Goal: Obtain resource: Download file/media

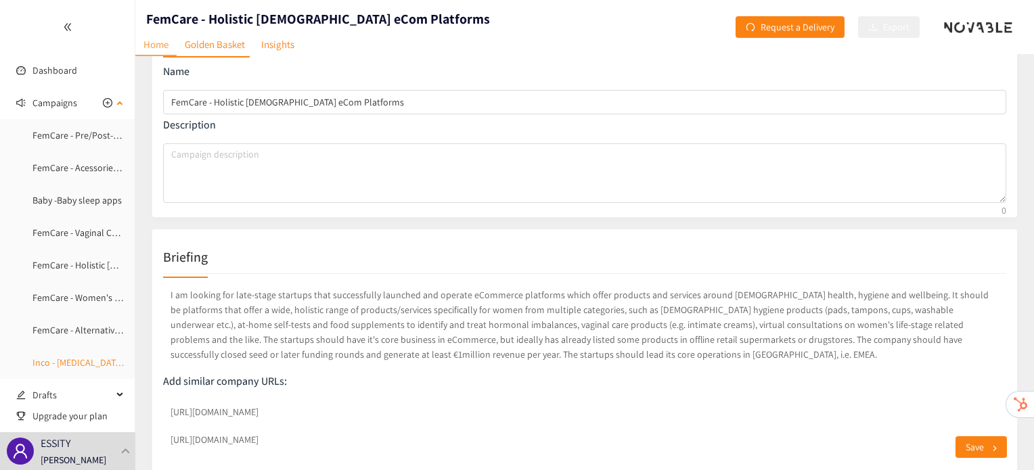
click at [87, 365] on link "Inco - [MEDICAL_DATA] Exercises" at bounding box center [96, 363] width 129 height 12
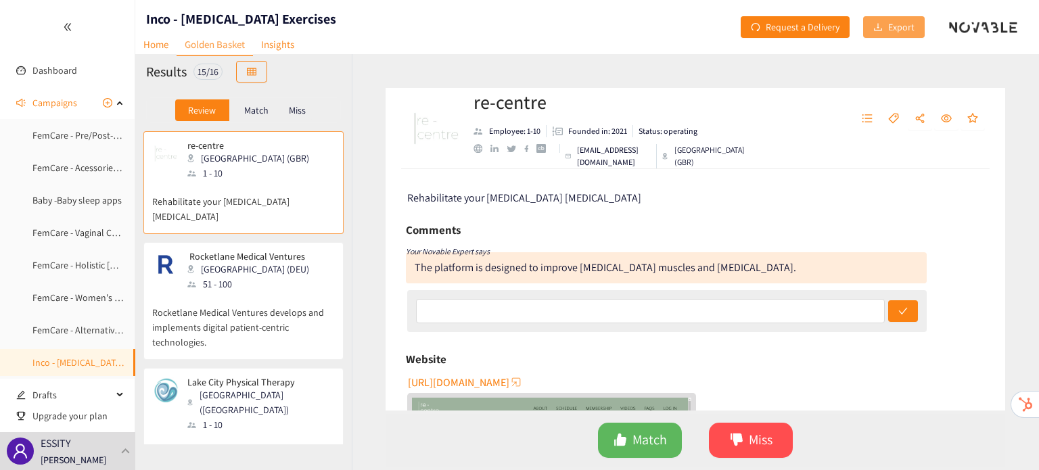
click at [906, 29] on span "Export" at bounding box center [902, 27] width 26 height 15
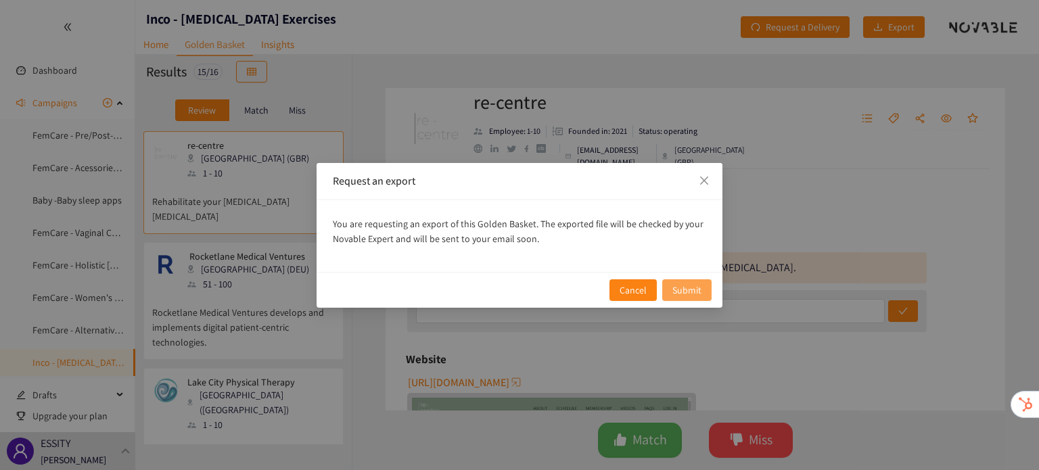
click at [681, 288] on span "Submit" at bounding box center [687, 290] width 29 height 15
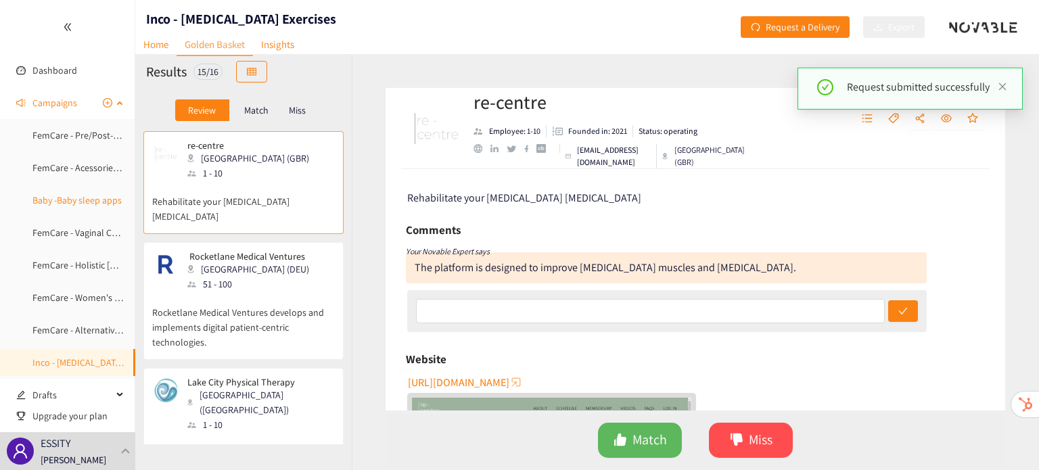
click at [62, 197] on link "Baby -Baby sleep apps" at bounding box center [76, 200] width 89 height 12
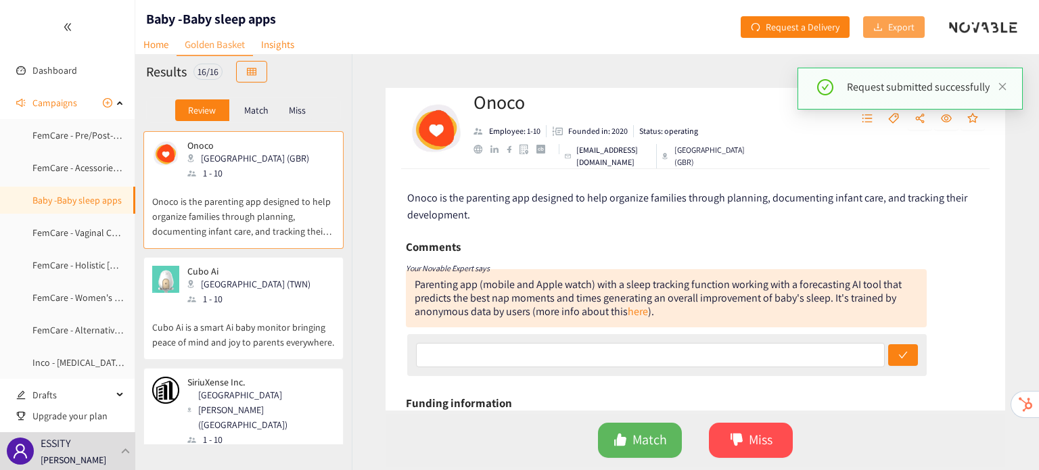
click at [916, 35] on button "Export" at bounding box center [894, 27] width 62 height 22
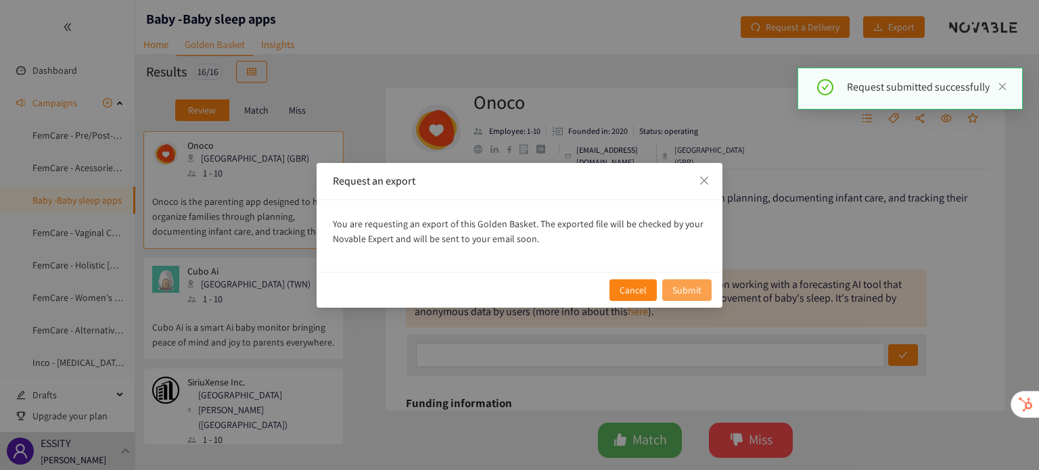
click at [710, 291] on button "Submit" at bounding box center [687, 290] width 49 height 22
